Goal: Transaction & Acquisition: Obtain resource

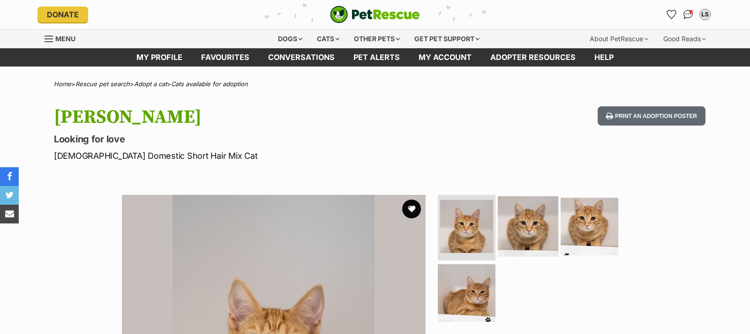
click at [535, 238] on img at bounding box center [528, 226] width 60 height 60
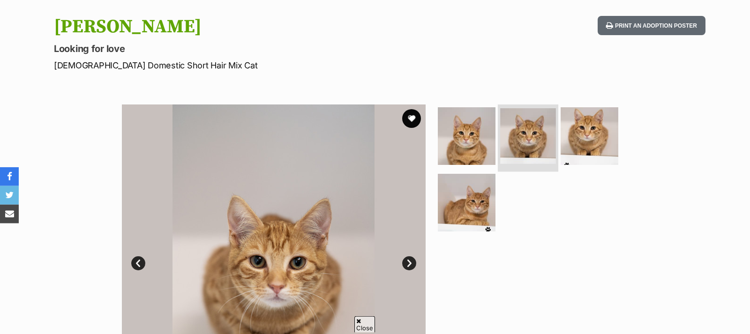
scroll to position [96, 0]
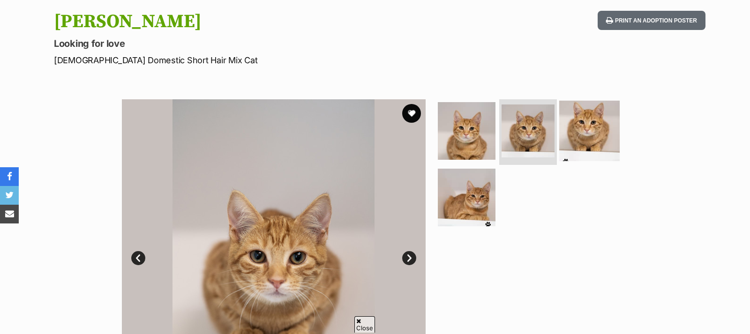
click at [594, 135] on img at bounding box center [589, 131] width 60 height 60
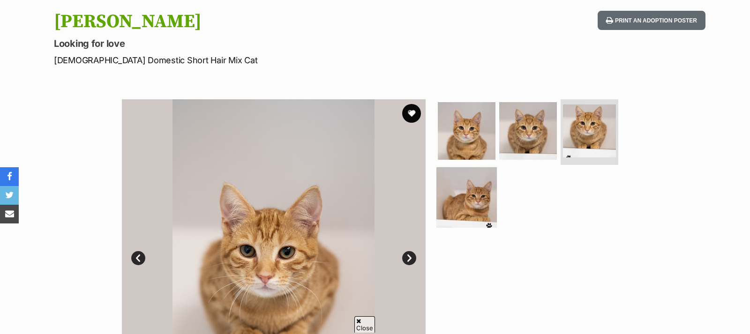
click at [474, 203] on img at bounding box center [466, 197] width 60 height 60
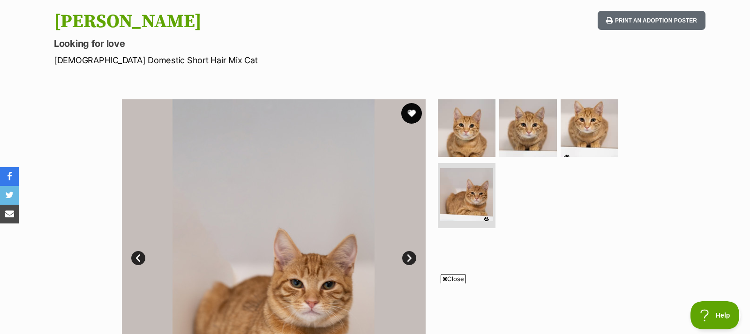
click at [410, 107] on button "favourite" at bounding box center [411, 113] width 21 height 21
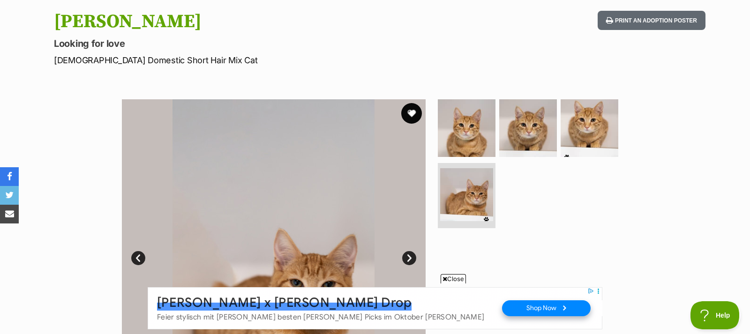
scroll to position [0, 0]
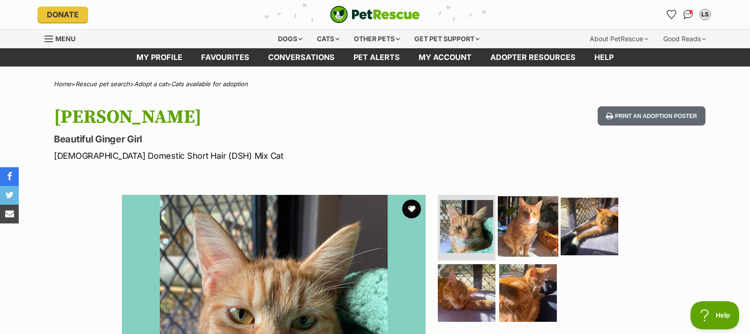
click at [532, 208] on img at bounding box center [528, 226] width 60 height 60
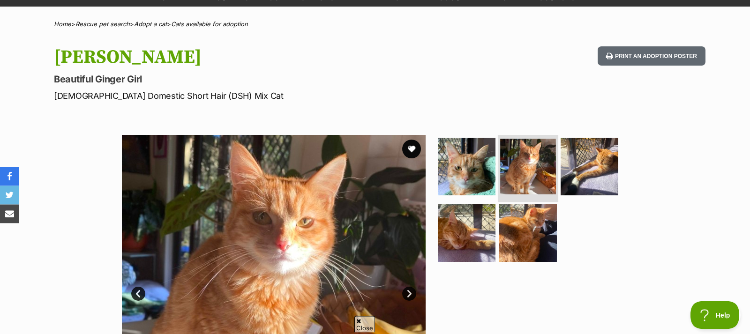
scroll to position [143, 0]
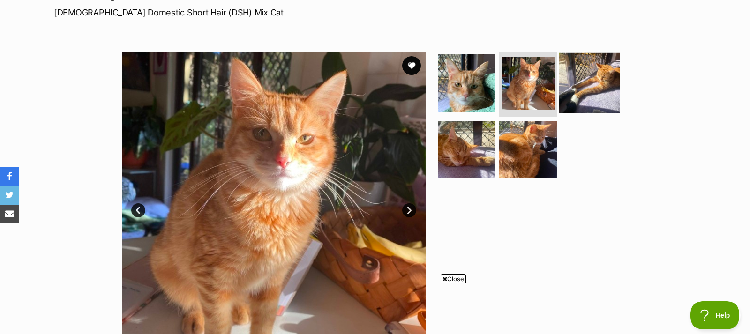
click at [594, 75] on img at bounding box center [589, 83] width 60 height 60
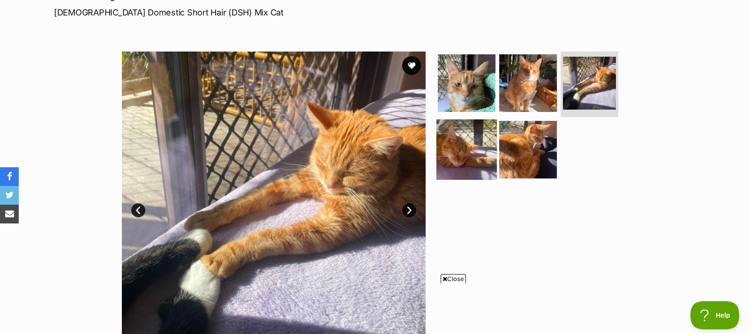
click at [475, 157] on img at bounding box center [466, 149] width 60 height 60
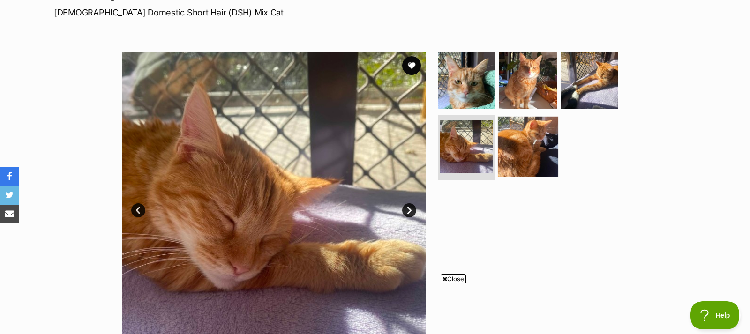
click at [533, 146] on img at bounding box center [528, 146] width 60 height 60
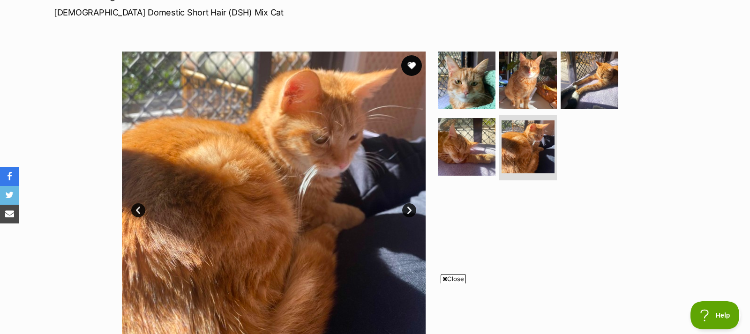
click at [413, 62] on button "favourite" at bounding box center [411, 65] width 21 height 21
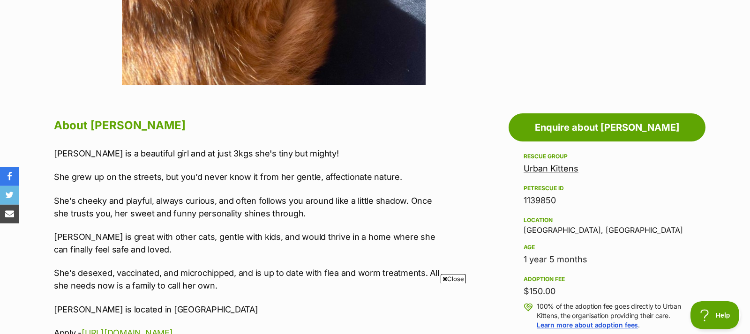
scroll to position [478, 0]
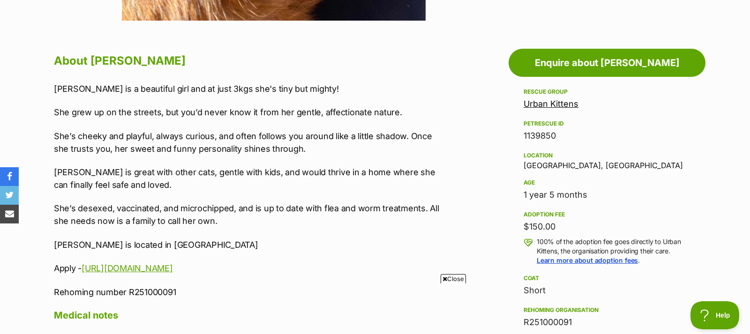
click at [535, 103] on link "Urban Kittens" at bounding box center [551, 104] width 55 height 10
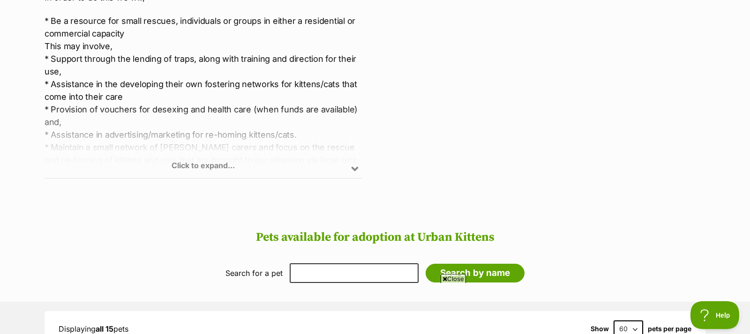
scroll to position [526, 0]
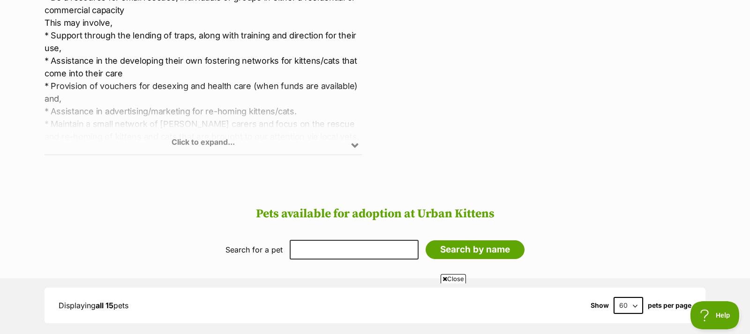
click at [355, 145] on div "Click to expand..." at bounding box center [203, 118] width 317 height 73
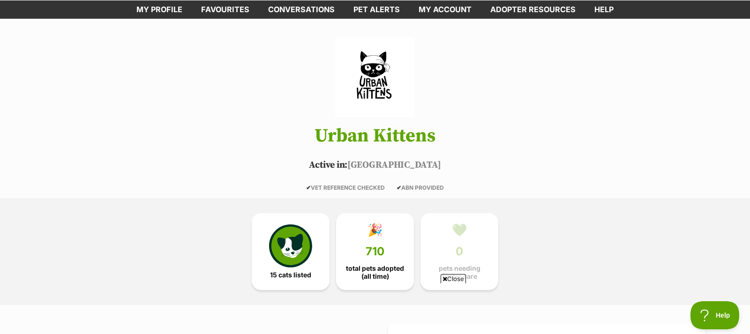
scroll to position [0, 0]
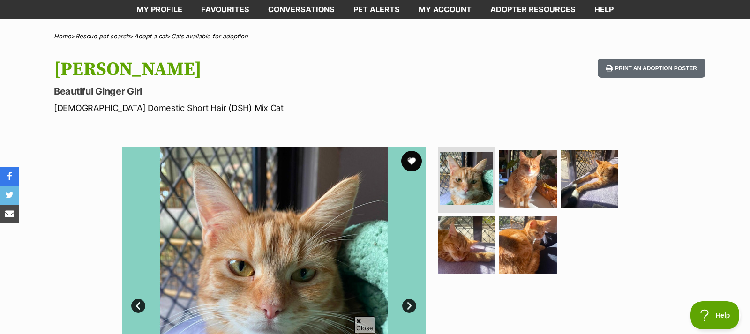
click at [411, 158] on button "favourite" at bounding box center [411, 161] width 21 height 21
